Goal: Download file/media

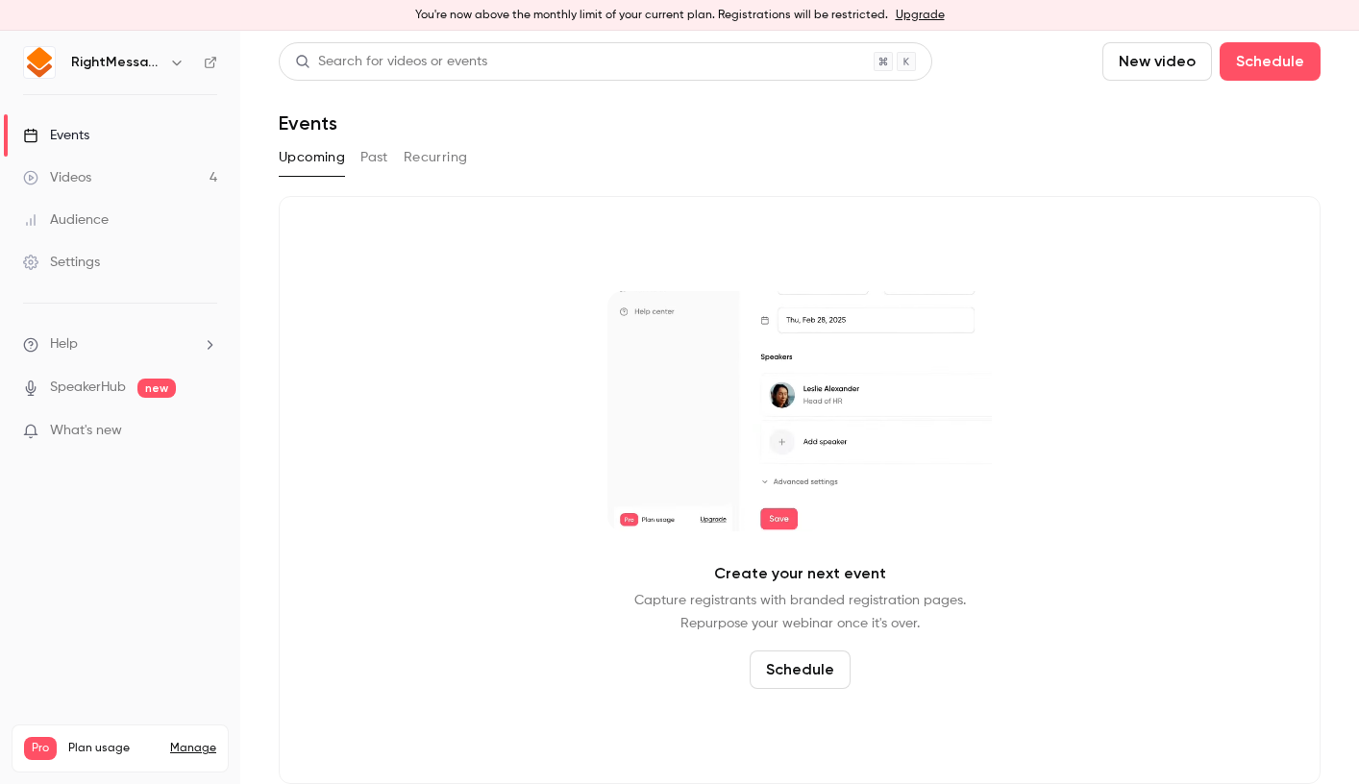
click at [391, 169] on div "Upcoming Past Recurring" at bounding box center [800, 157] width 1042 height 31
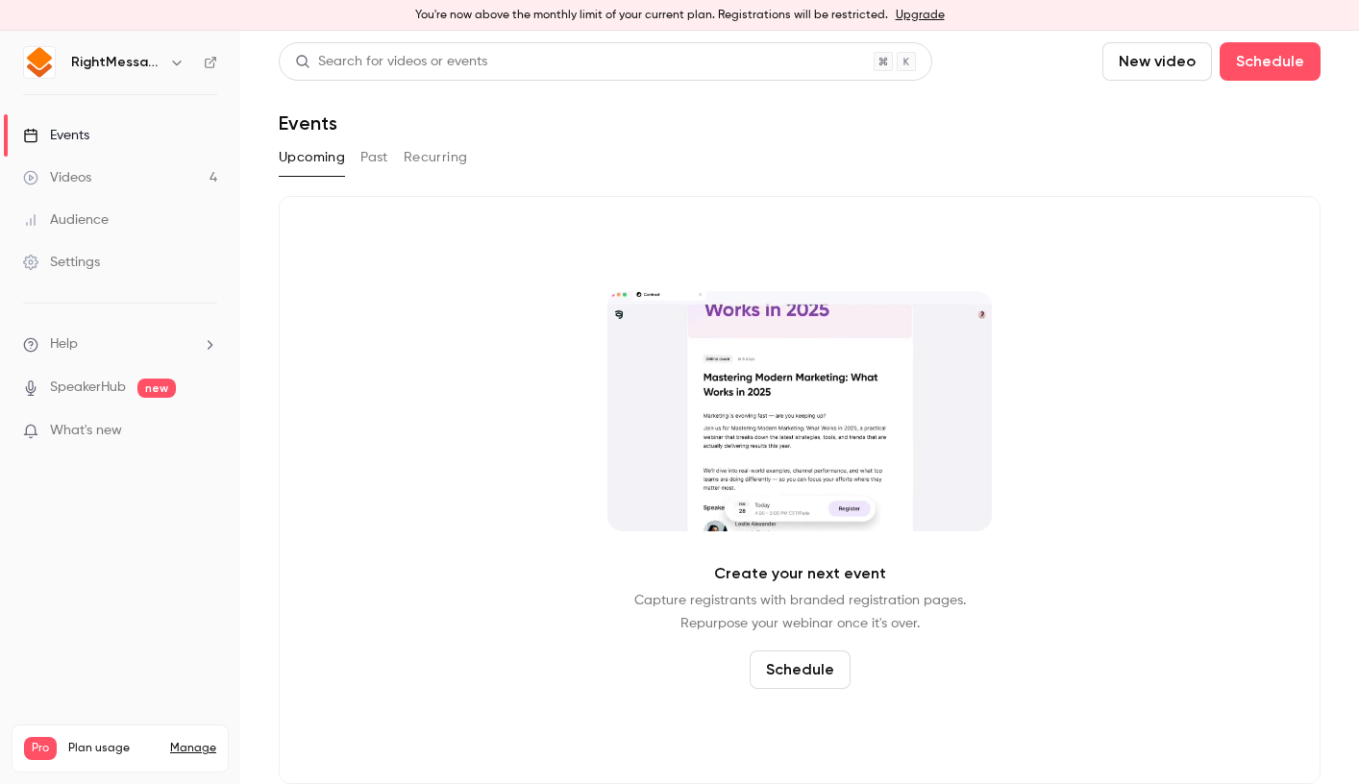
click at [369, 157] on button "Past" at bounding box center [375, 157] width 28 height 31
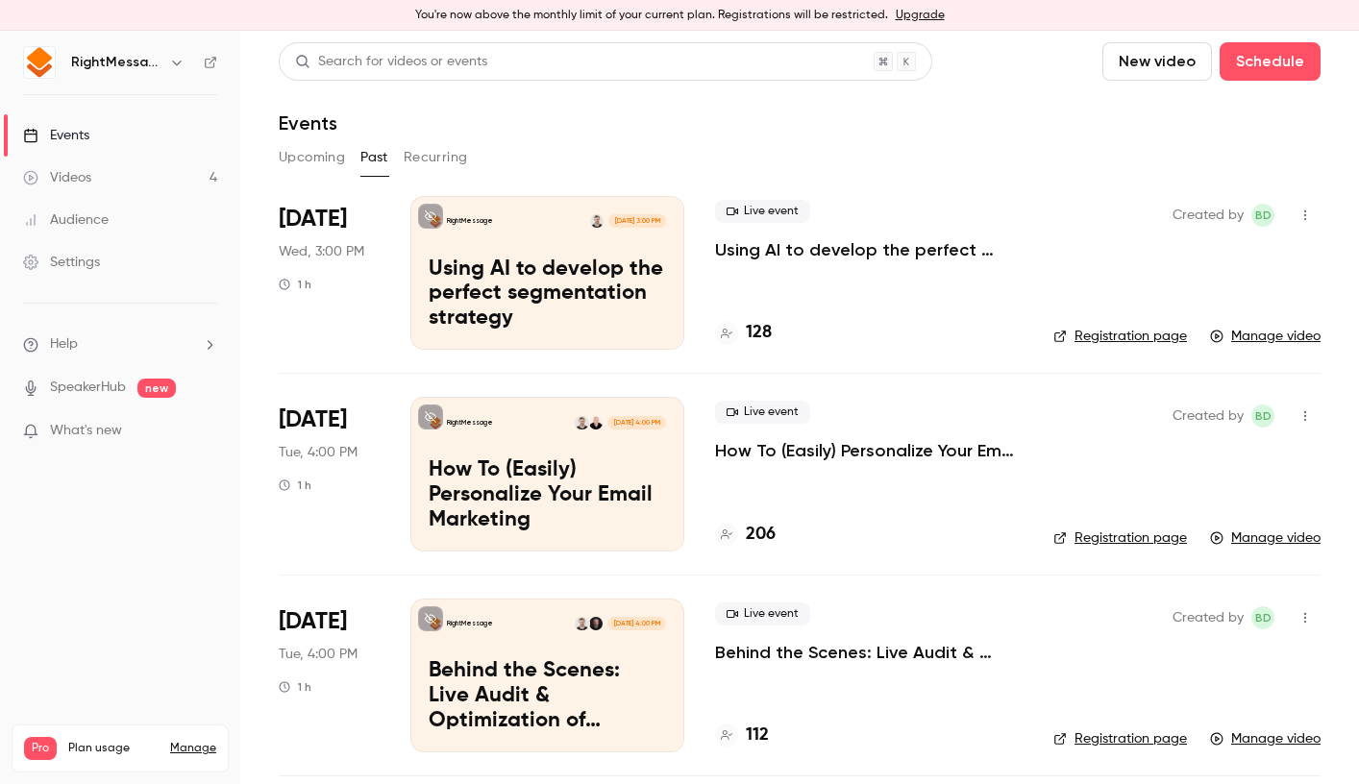
click at [795, 258] on p "Using AI to develop the perfect segmentation strategy" at bounding box center [869, 249] width 308 height 23
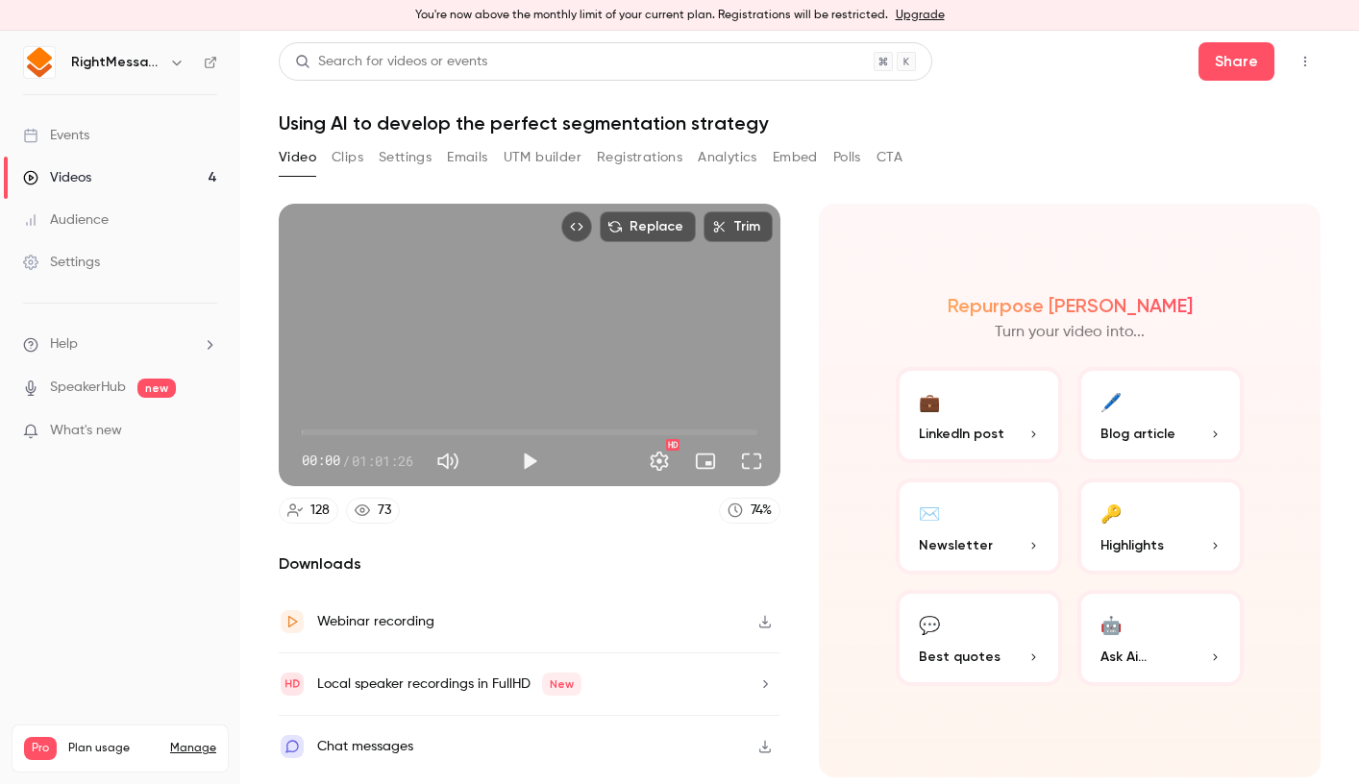
click at [664, 162] on button "Registrations" at bounding box center [640, 157] width 86 height 31
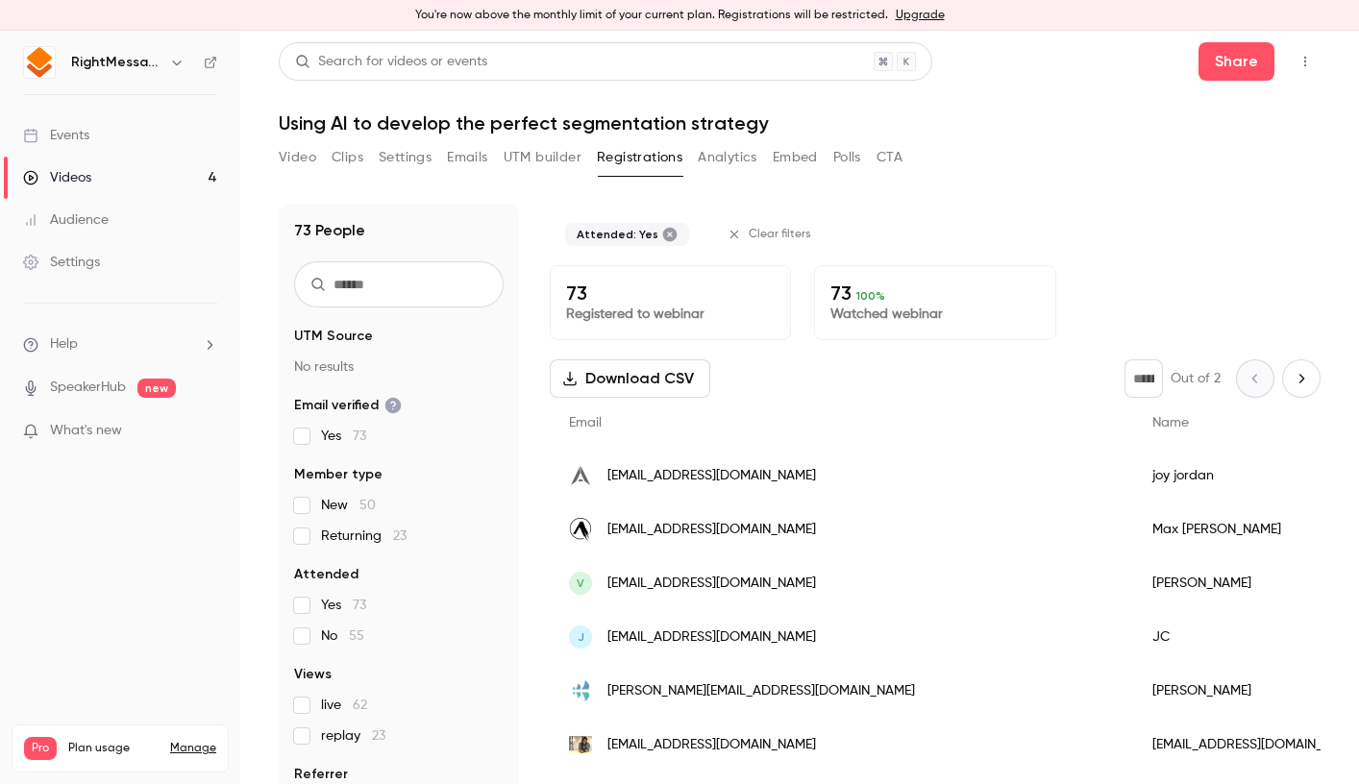
click at [674, 374] on button "Download CSV" at bounding box center [630, 379] width 161 height 38
click at [322, 118] on h1 "Using AI to develop the perfect segmentation strategy" at bounding box center [800, 123] width 1042 height 23
click at [294, 159] on button "Video" at bounding box center [297, 157] width 37 height 31
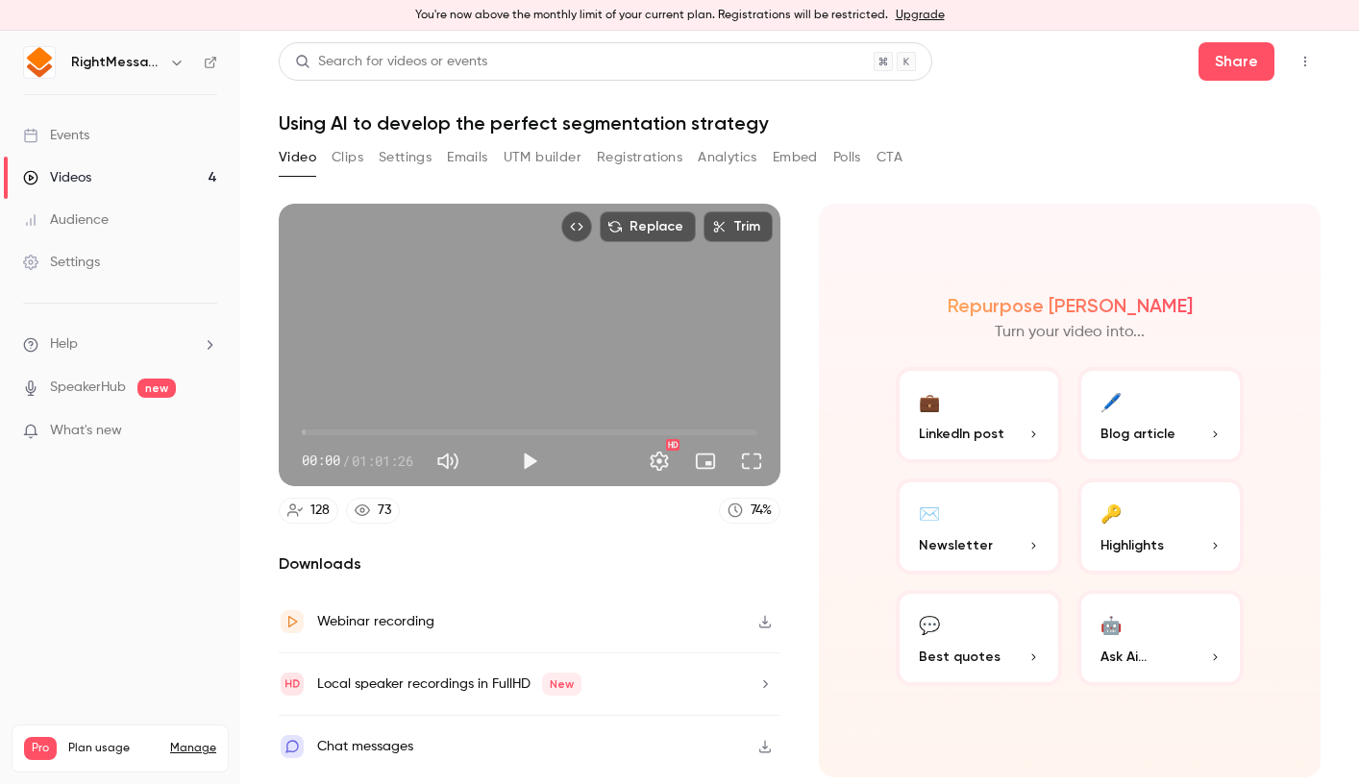
click at [449, 122] on h1 "Using AI to develop the perfect segmentation strategy" at bounding box center [800, 123] width 1042 height 23
click at [404, 169] on button "Settings" at bounding box center [405, 157] width 53 height 31
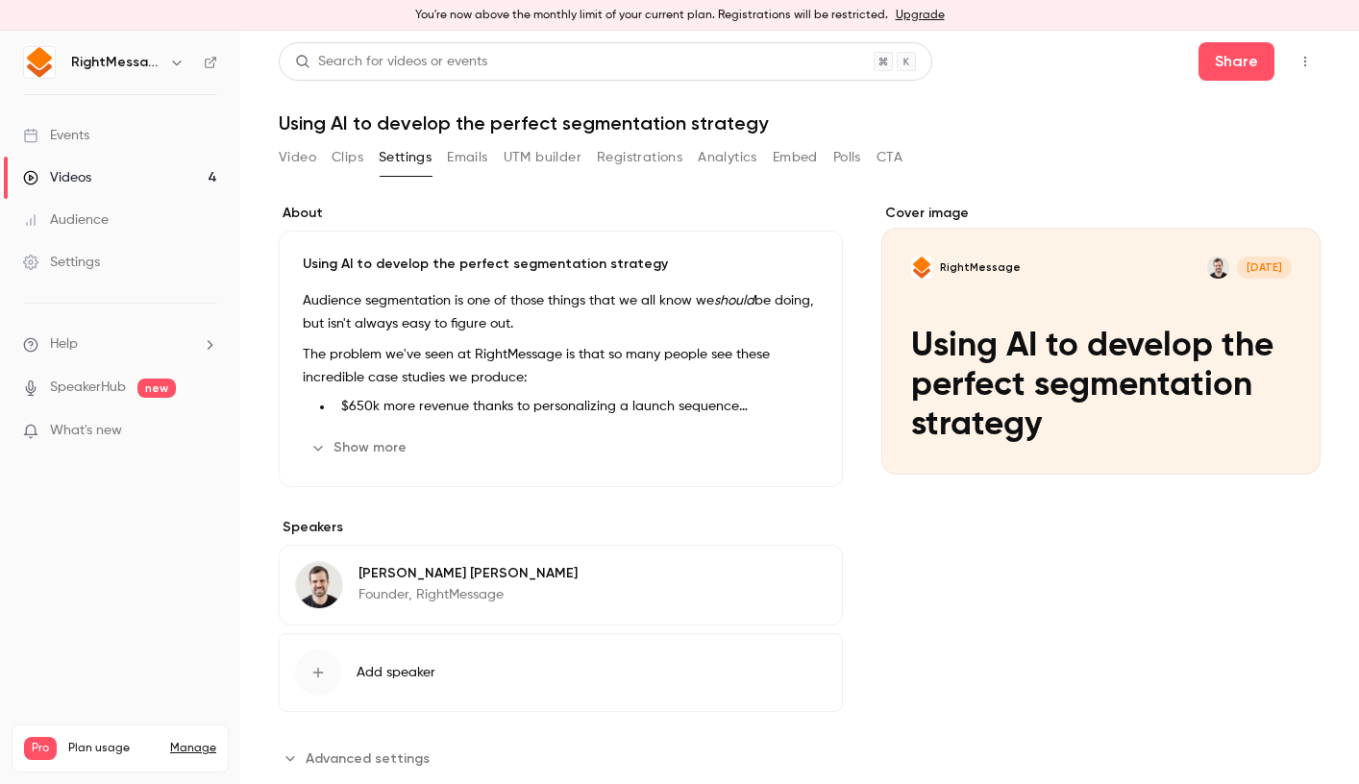
click at [377, 450] on button "Show more" at bounding box center [360, 448] width 115 height 31
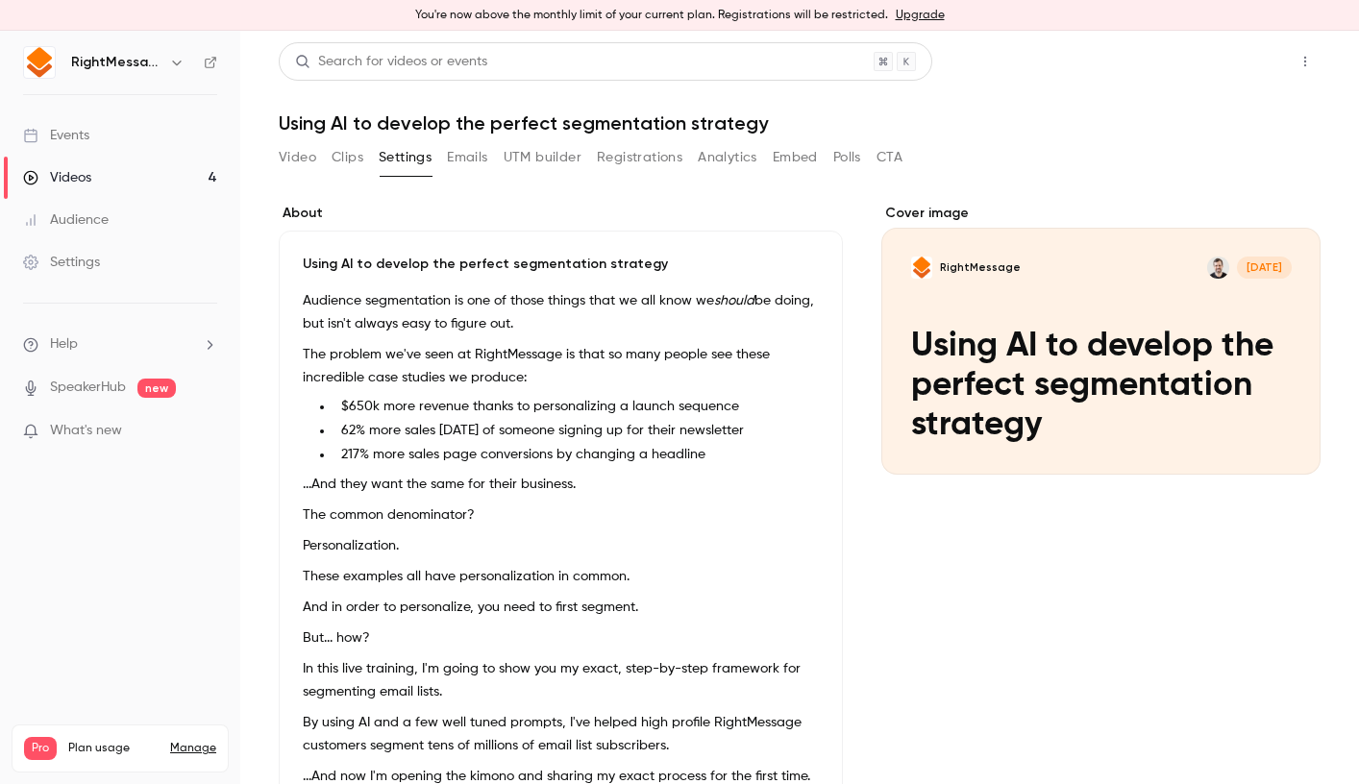
click at [1228, 48] on button "Share" at bounding box center [1237, 61] width 76 height 38
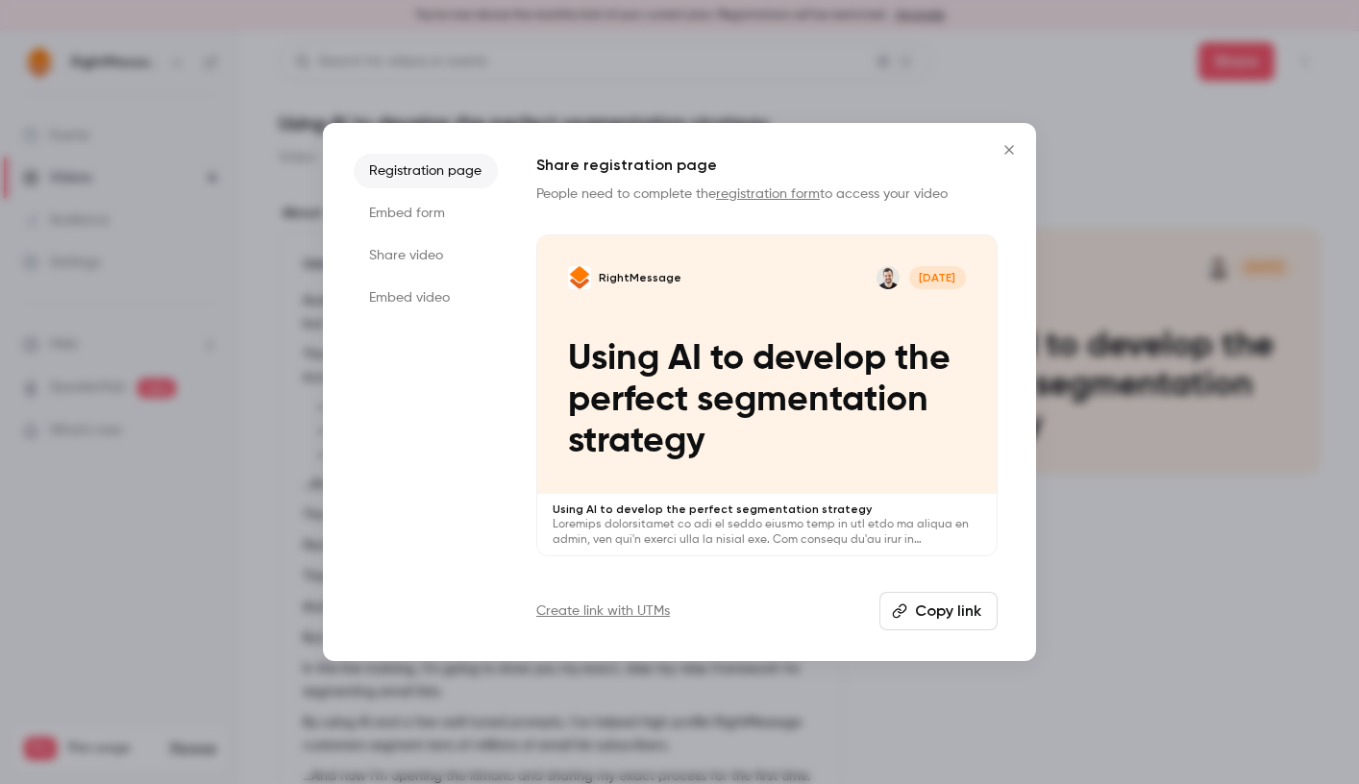
click at [1015, 142] on icon "Close" at bounding box center [1009, 149] width 23 height 15
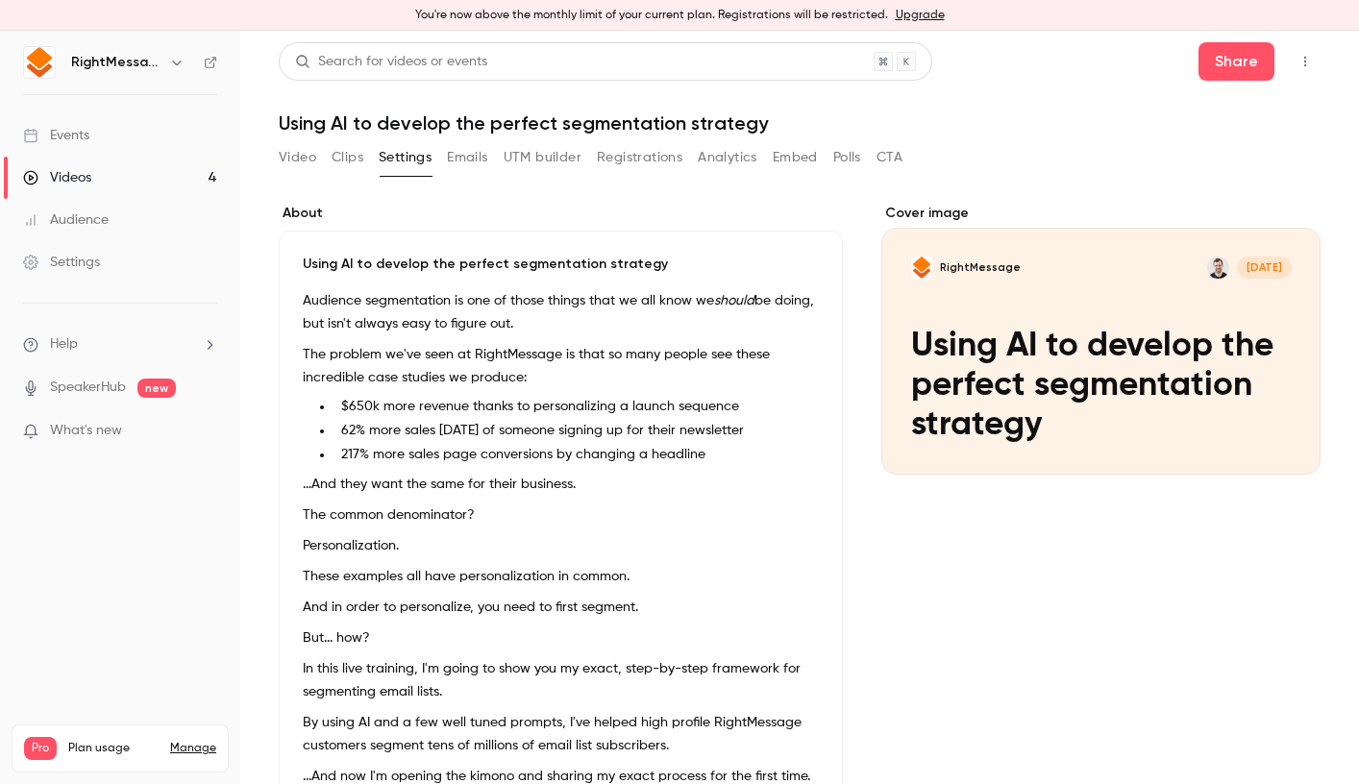
click at [302, 162] on button "Video" at bounding box center [297, 157] width 37 height 31
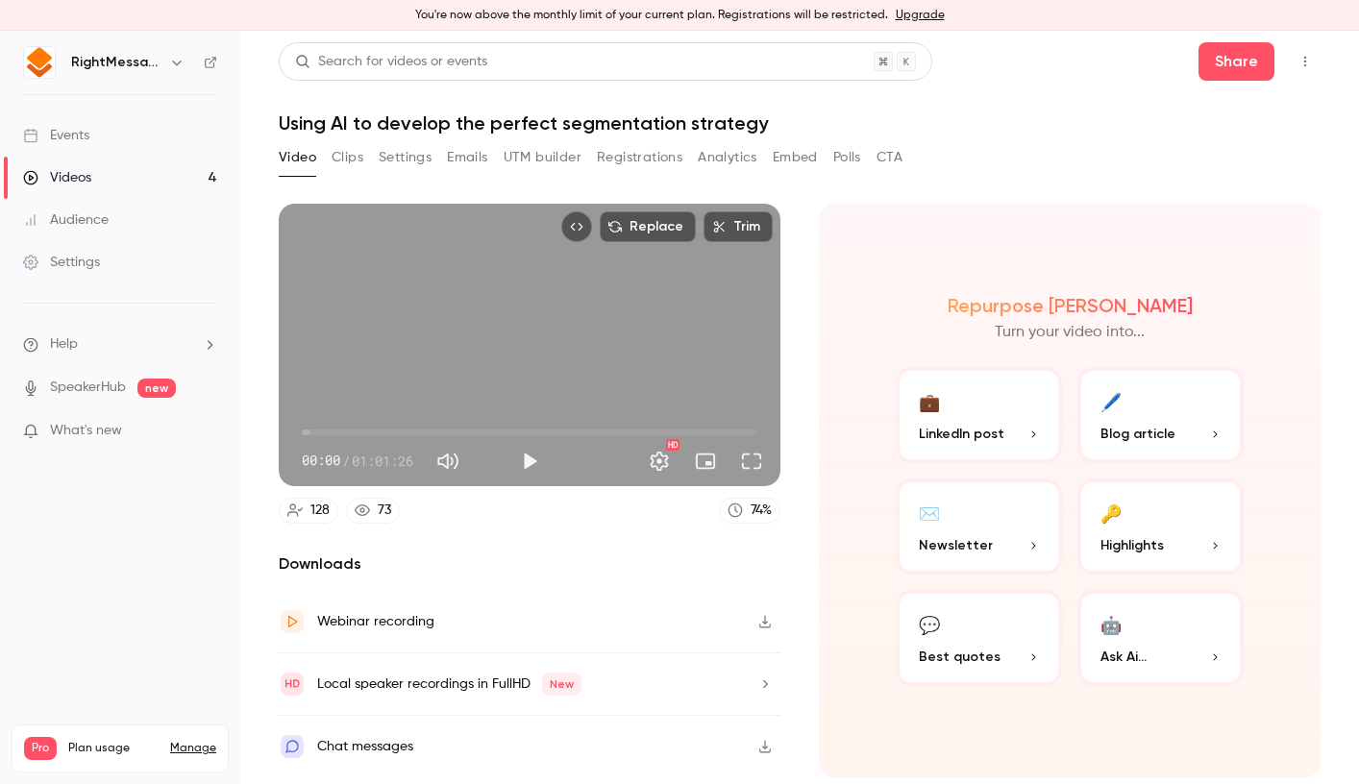
click at [361, 129] on h1 "Using AI to develop the perfect segmentation strategy" at bounding box center [800, 123] width 1042 height 23
click at [104, 167] on link "Videos 4" at bounding box center [120, 178] width 240 height 42
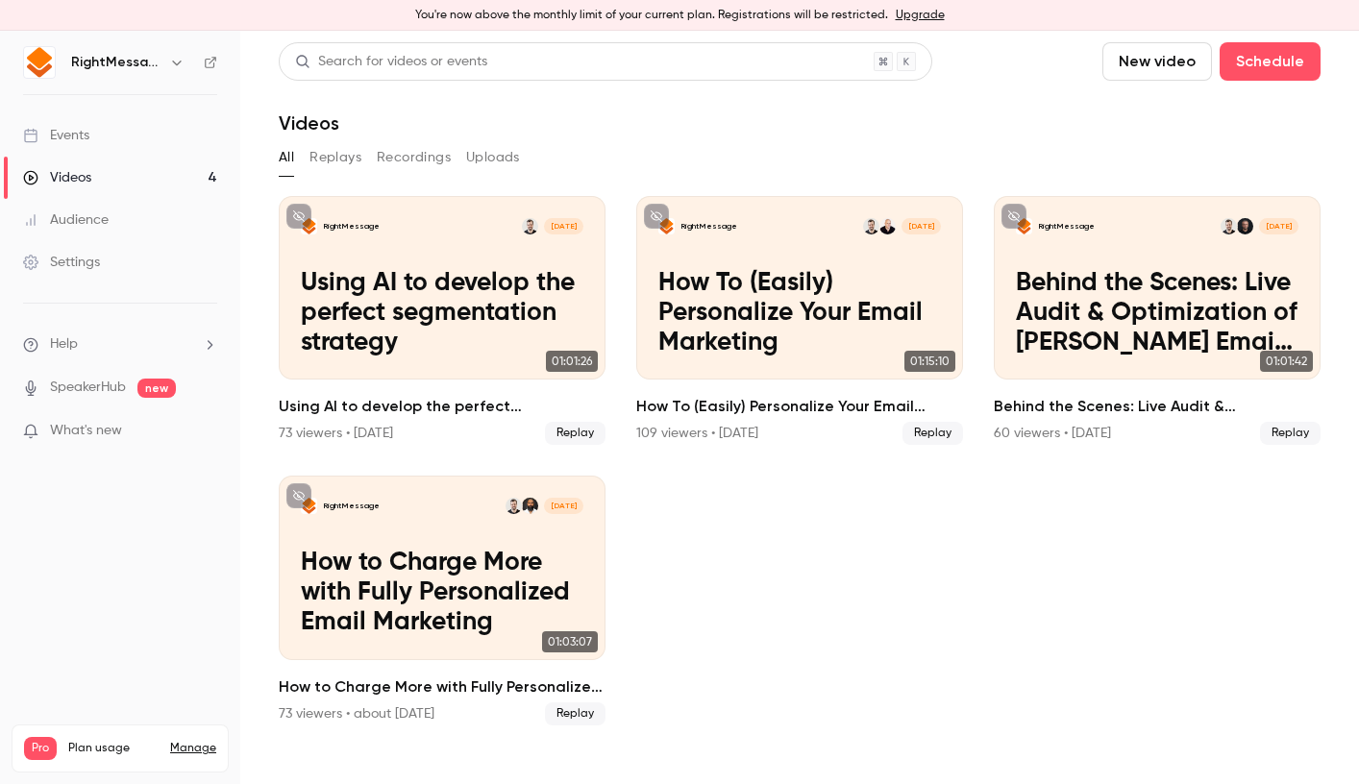
click at [322, 163] on button "Replays" at bounding box center [336, 157] width 52 height 31
click at [285, 163] on button "All" at bounding box center [286, 157] width 15 height 31
